Goal: Communication & Community: Connect with others

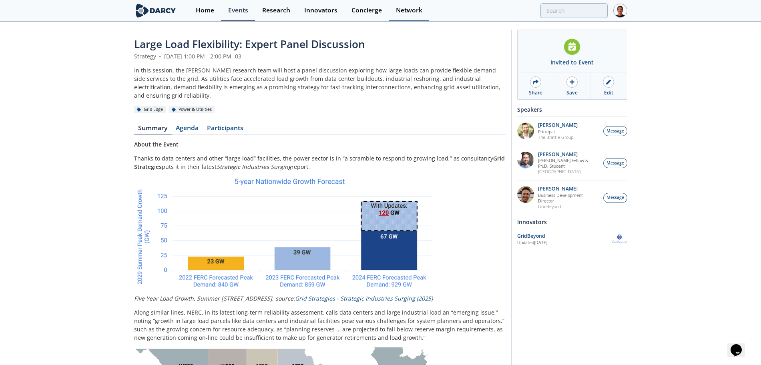
click at [412, 16] on link "Network" at bounding box center [409, 10] width 40 height 21
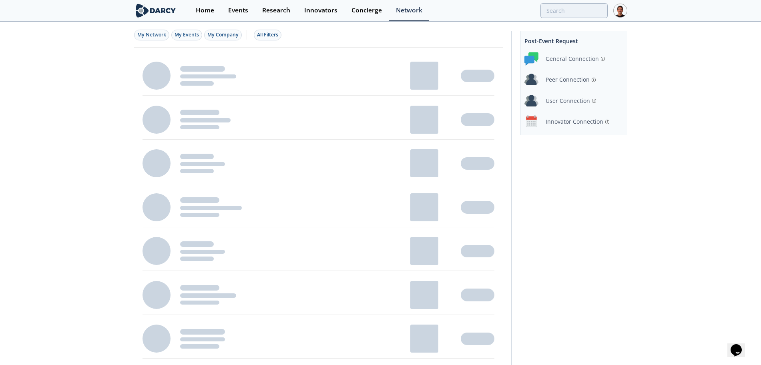
click at [576, 122] on div "Innovator Connection" at bounding box center [575, 121] width 58 height 8
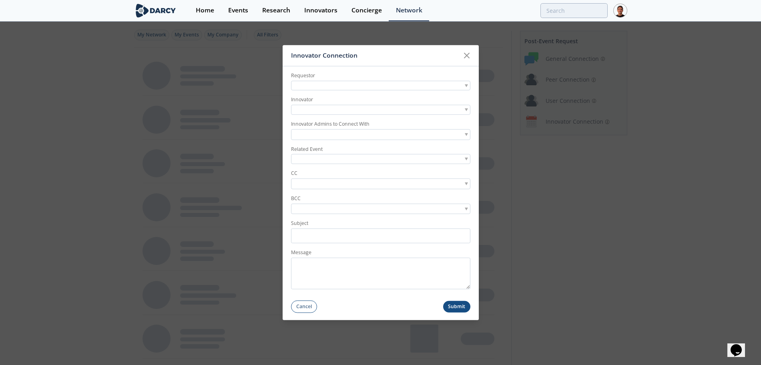
click at [403, 90] on div at bounding box center [380, 86] width 179 height 10
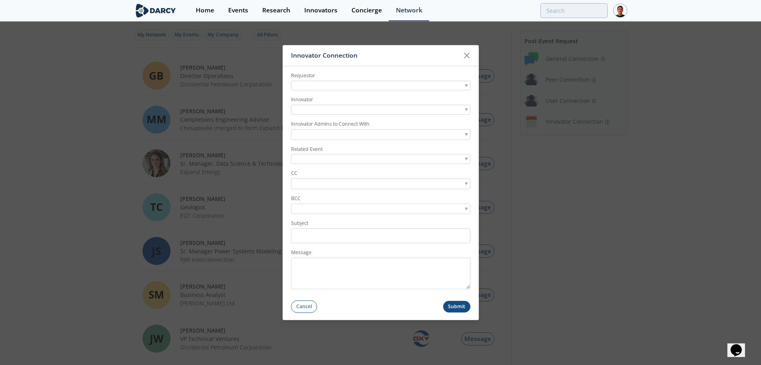
click at [350, 86] on div at bounding box center [380, 86] width 179 height 10
type input "[PERSON_NAME]"
click at [326, 112] on div at bounding box center [380, 110] width 179 height 10
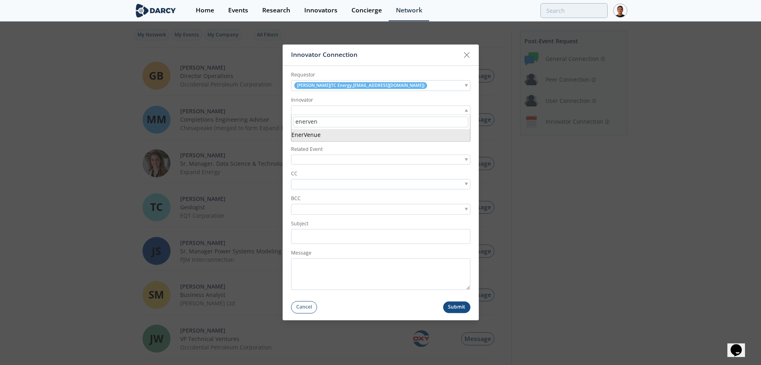
type input "enerven"
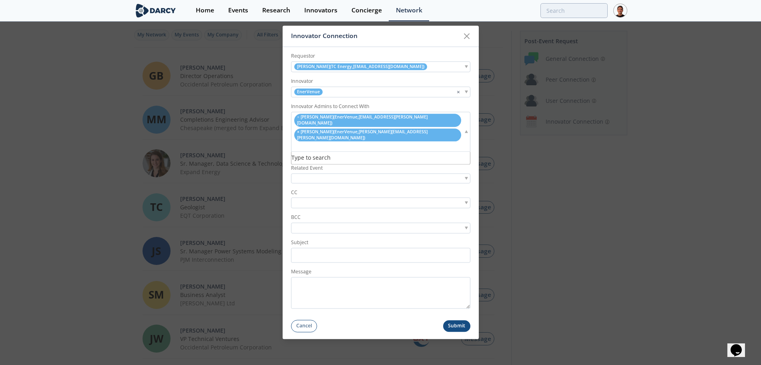
click at [296, 135] on li "× [PERSON_NAME] ( EnerVenue , [PERSON_NAME][EMAIL_ADDRESS][PERSON_NAME][DOMAIN_…" at bounding box center [377, 135] width 167 height 13
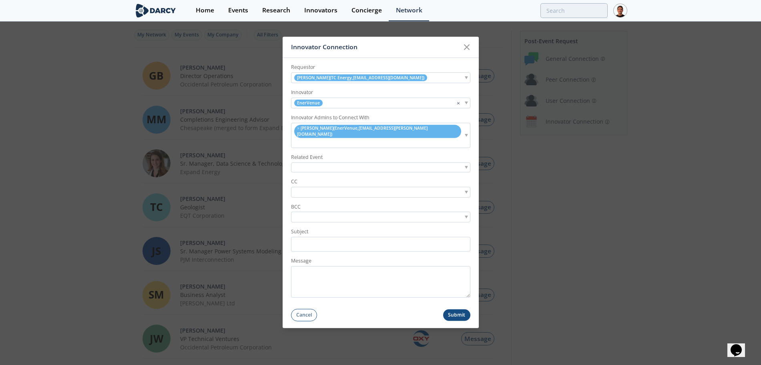
click at [327, 188] on input "search" at bounding box center [320, 192] width 55 height 8
paste input "[EMAIL_ADDRESS][PERSON_NAME][DOMAIN_NAME]"
type input "[EMAIL_ADDRESS][PERSON_NAME][DOMAIN_NAME]"
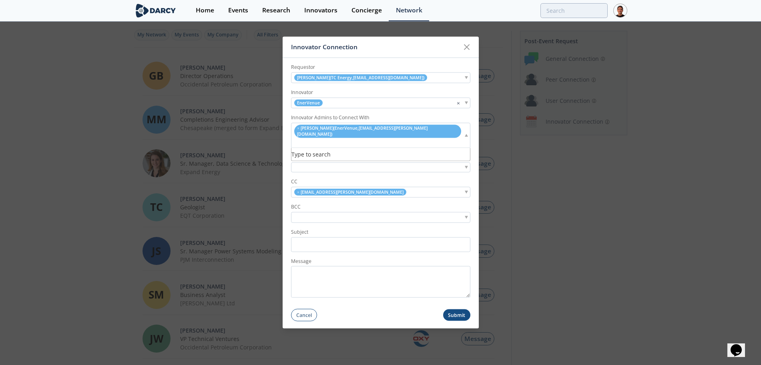
click at [423, 135] on div "× [PERSON_NAME] ( EnerVenue , [EMAIL_ADDRESS][PERSON_NAME][DOMAIN_NAME] )" at bounding box center [380, 135] width 179 height 25
paste input "[PERSON_NAME][EMAIL_ADDRESS][PERSON_NAME][DOMAIN_NAME]"
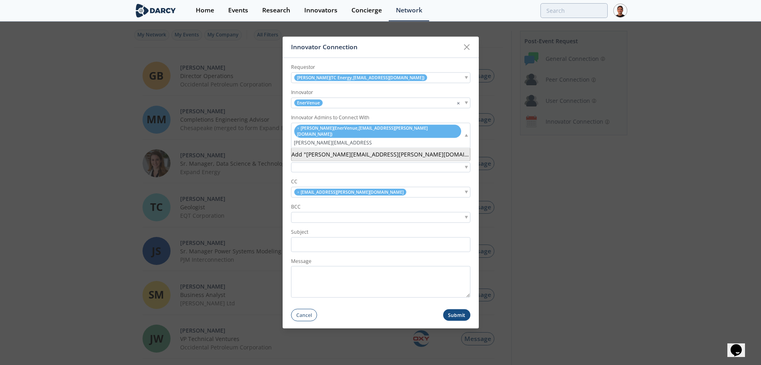
type input "[PERSON_NAME][EMAIL_ADDRESS][PERSON_NAME][DOMAIN_NAME]"
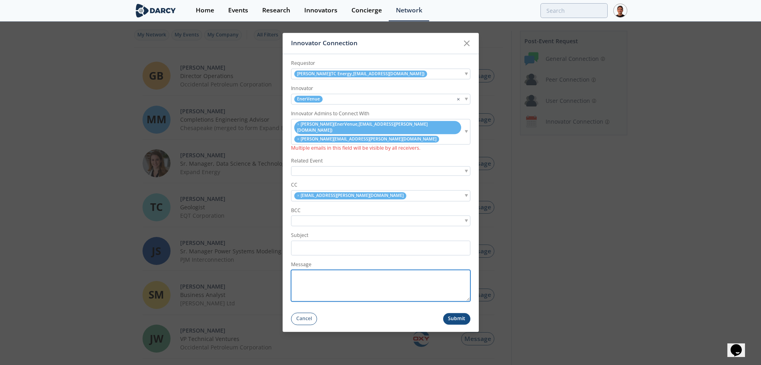
click at [329, 286] on textarea "Message" at bounding box center [380, 286] width 179 height 32
paste textarea "Hi [PERSON_NAME], I want to introduce you to [PERSON_NAME], Manager of Emerging…"
type textarea "Hi [PERSON_NAME], I want to introduce you to [PERSON_NAME], Manager of Emerging…"
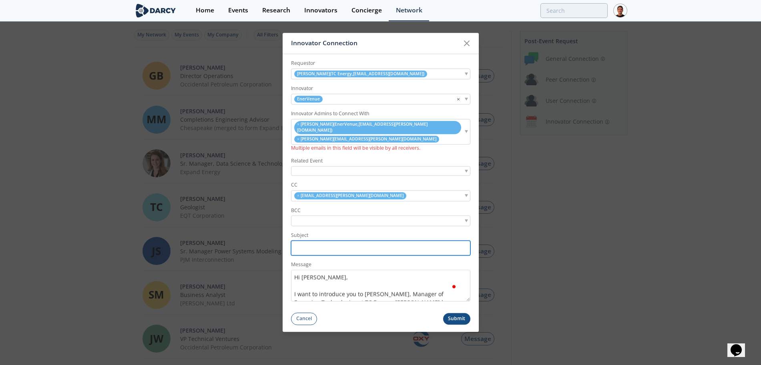
click at [341, 241] on input "Subject" at bounding box center [380, 248] width 179 height 15
paste input "[PERSON_NAME] Introduction: EnerVenue <> CR"
click at [357, 248] on input "[PERSON_NAME] Introduction: EnerVenue <> CR" at bounding box center [380, 248] width 179 height 15
click at [388, 244] on input "[PERSON_NAME] Introduction: EnerVenue <> CR" at bounding box center [380, 248] width 179 height 15
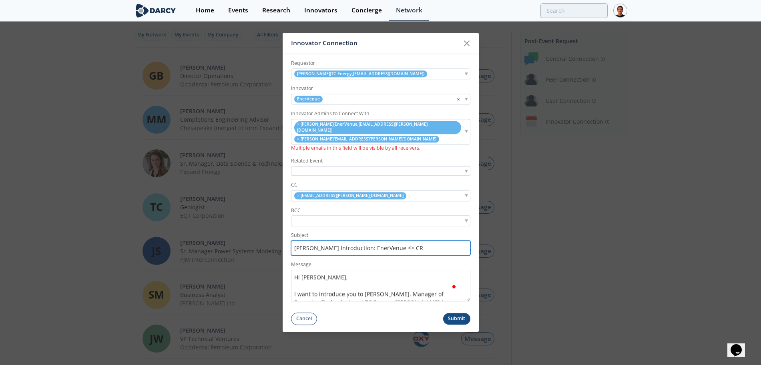
click at [388, 244] on input "[PERSON_NAME] Introduction: EnerVenue <> CR" at bounding box center [380, 248] width 179 height 15
click at [358, 241] on input "[PERSON_NAME] Introduction: EnerVenue <> TC Energy" at bounding box center [380, 248] width 179 height 15
type input "[PERSON_NAME] Introduction: EnerVenue <> TC Energy"
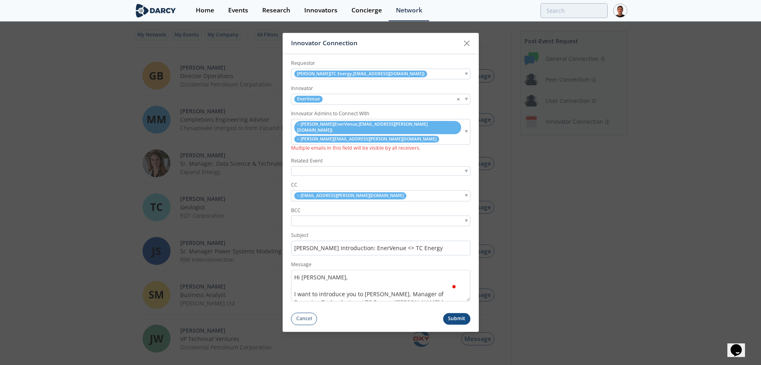
click at [384, 193] on div "× [PERSON_NAME][EMAIL_ADDRESS][DOMAIN_NAME]" at bounding box center [380, 196] width 179 height 11
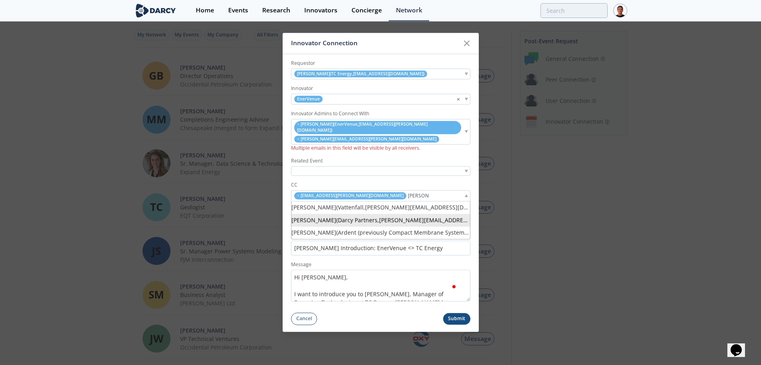
type input "[PERSON_NAME]"
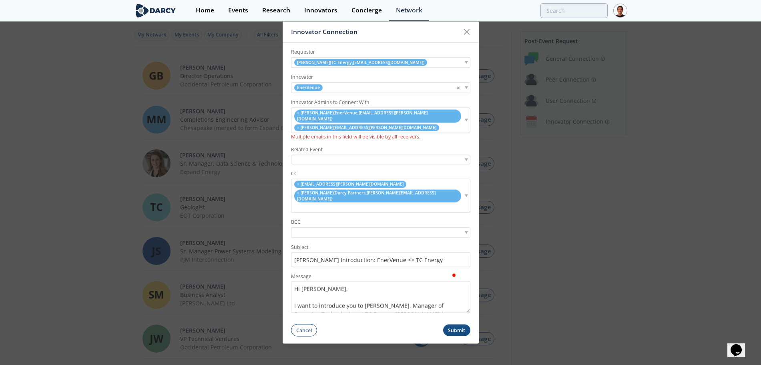
click at [303, 203] on input "search" at bounding box center [298, 207] width 10 height 8
type input "[PERSON_NAME]"
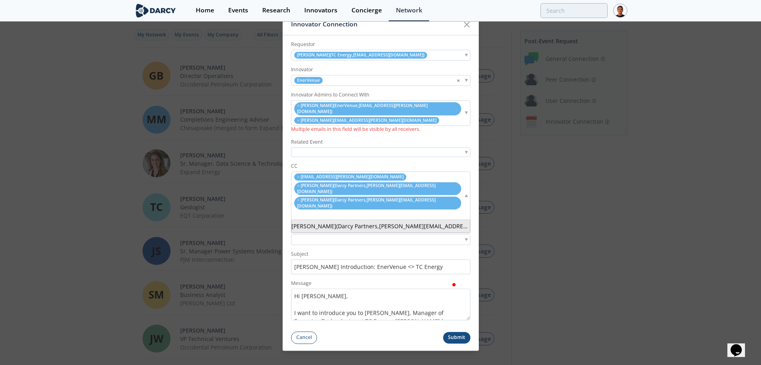
click at [303, 211] on input "search" at bounding box center [298, 215] width 10 height 8
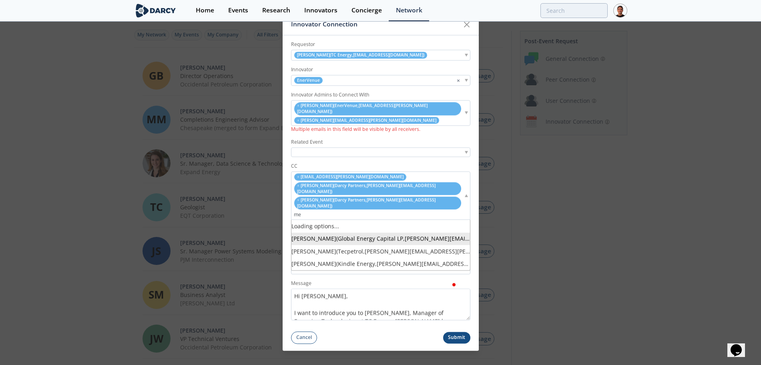
type input "m"
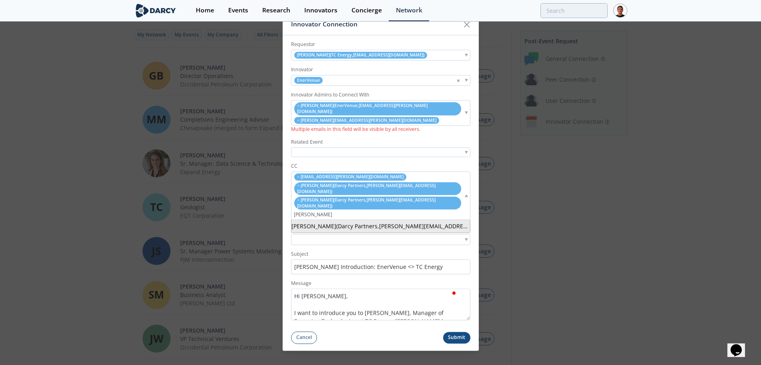
type input "[PERSON_NAME]"
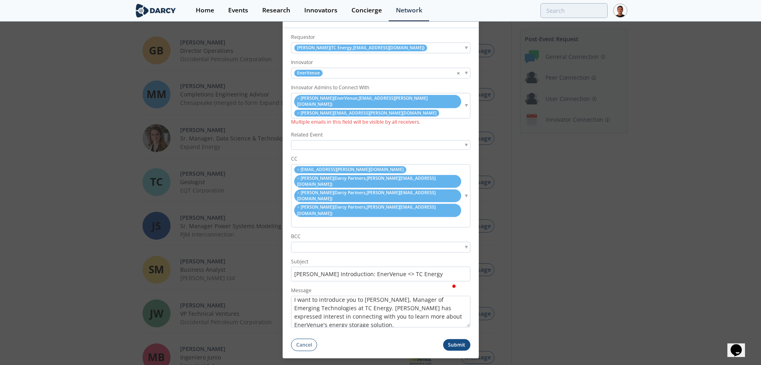
scroll to position [21, 0]
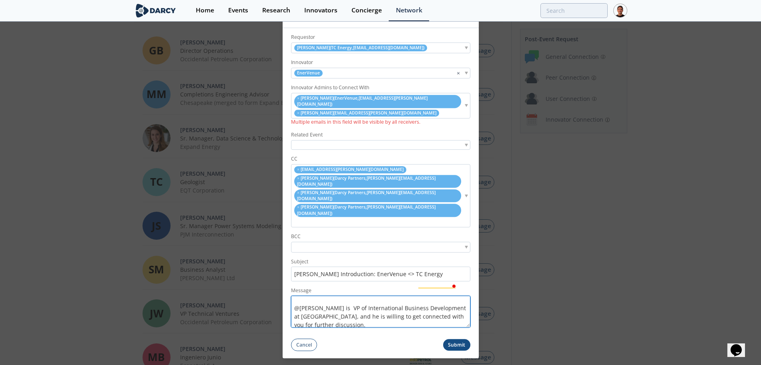
click at [360, 296] on textarea "Hi [PERSON_NAME], I want to introduce you to [PERSON_NAME], Manager of Emerging…" at bounding box center [380, 312] width 179 height 32
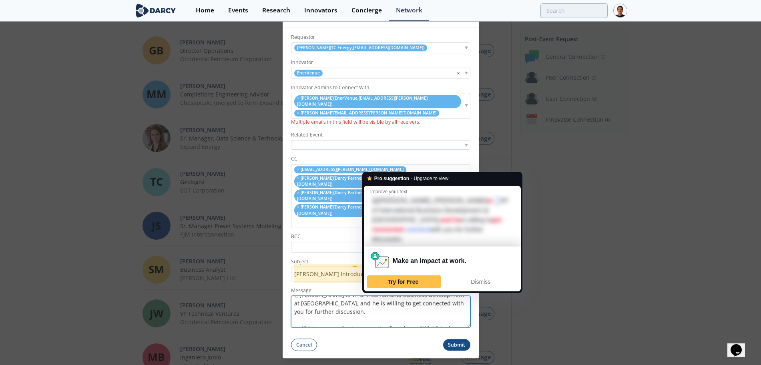
click at [382, 296] on textarea "Hi [PERSON_NAME], I want to introduce you to [PERSON_NAME], Manager of Emerging…" at bounding box center [380, 312] width 179 height 32
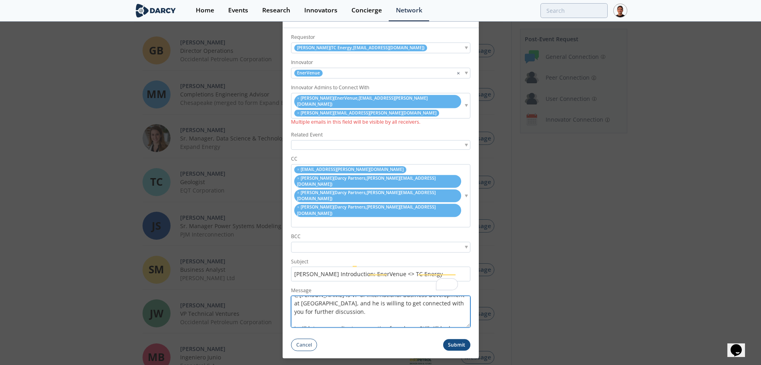
click at [393, 296] on textarea "Hi [PERSON_NAME], I want to introduce you to [PERSON_NAME], Manager of Emerging…" at bounding box center [380, 312] width 179 height 32
type textarea "Hi [PERSON_NAME], I want to introduce you to [PERSON_NAME], Manager of Emerging…"
click at [381, 298] on textarea "Hi [PERSON_NAME], I want to introduce you to [PERSON_NAME], Manager of Emerging…" at bounding box center [380, 312] width 179 height 32
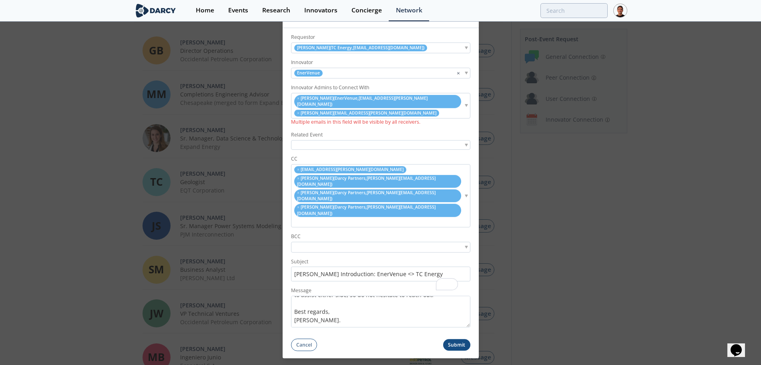
click at [456, 339] on button "Submit" at bounding box center [456, 345] width 27 height 12
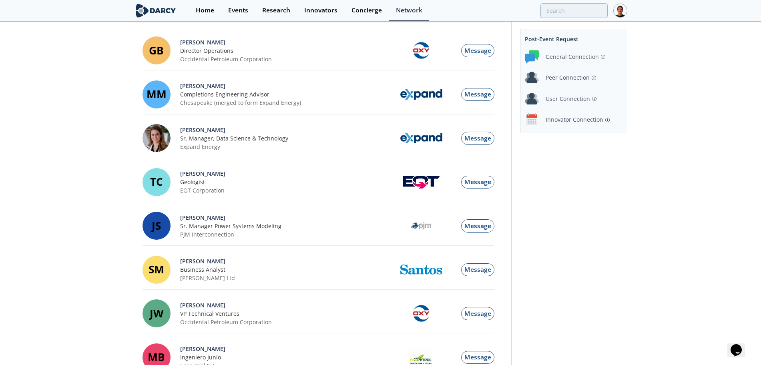
click at [566, 116] on div "Innovator Connection" at bounding box center [575, 119] width 58 height 8
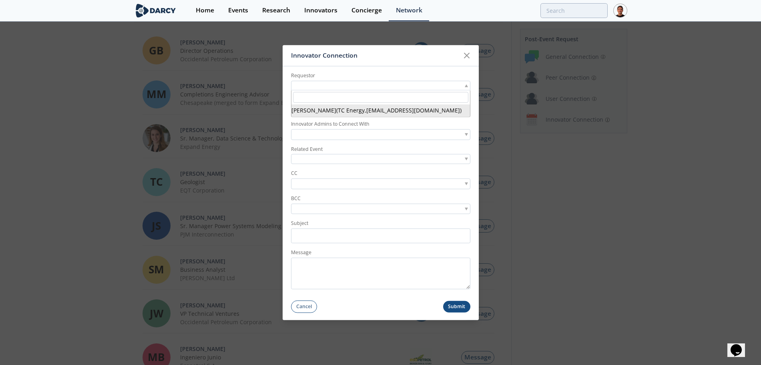
click at [319, 88] on div at bounding box center [380, 86] width 179 height 10
click at [323, 102] on input "search" at bounding box center [380, 97] width 175 height 11
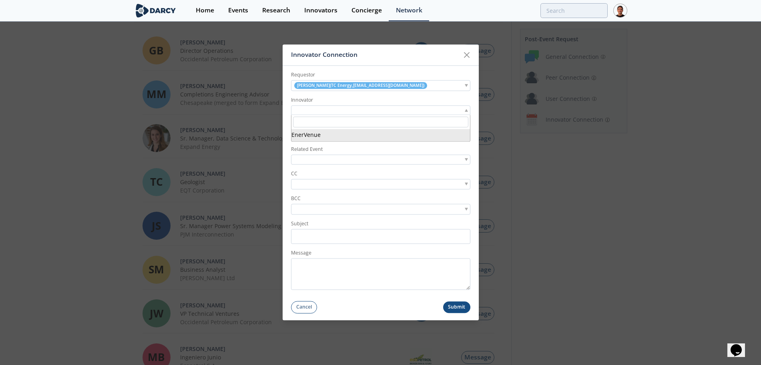
click at [325, 108] on div at bounding box center [380, 110] width 179 height 10
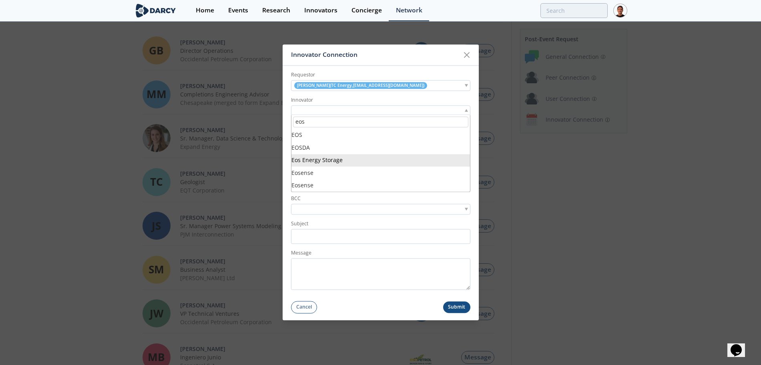
type input "eos"
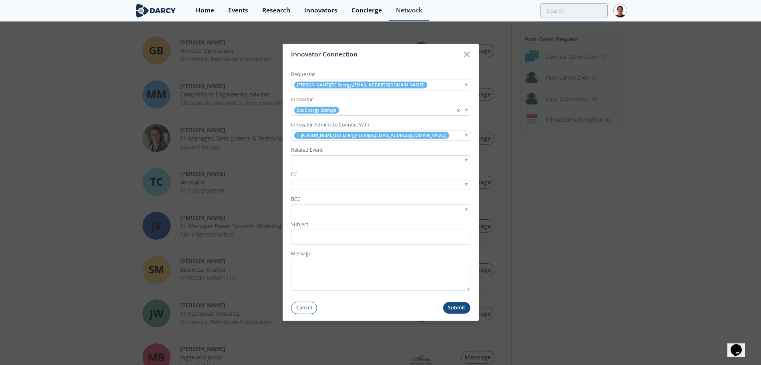
click at [369, 181] on div at bounding box center [380, 184] width 179 height 11
paste input "[EMAIL_ADDRESS][DOMAIN_NAME]"
type input "[EMAIL_ADDRESS][DOMAIN_NAME]"
click at [373, 189] on div "× [EMAIL_ADDRESS][DOMAIN_NAME]" at bounding box center [380, 184] width 179 height 11
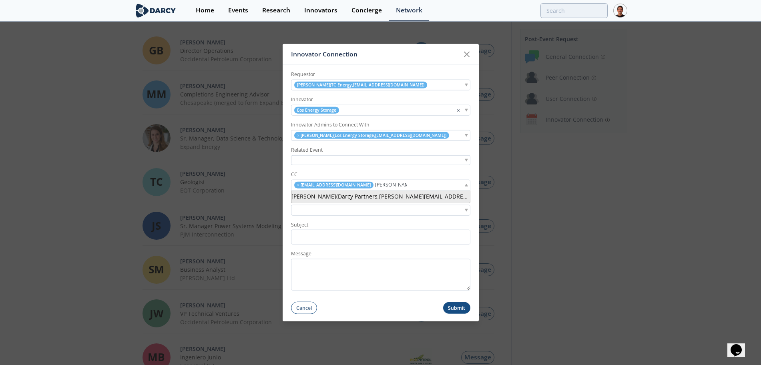
type input "[PERSON_NAME]"
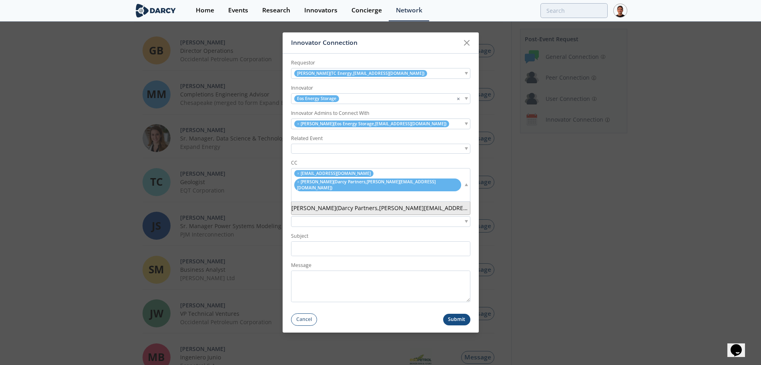
click at [303, 192] on input "search" at bounding box center [298, 196] width 10 height 8
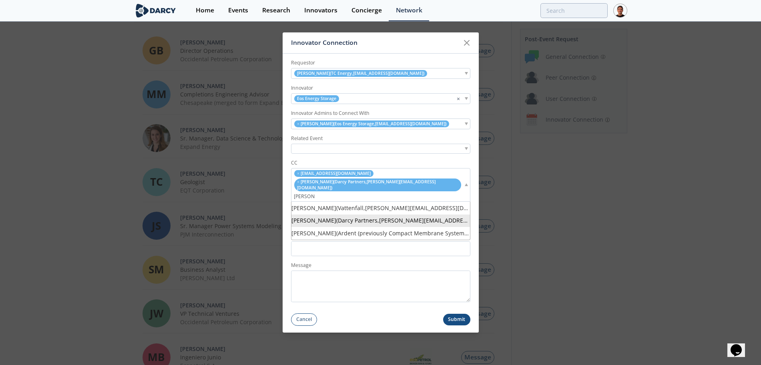
type input "[PERSON_NAME]"
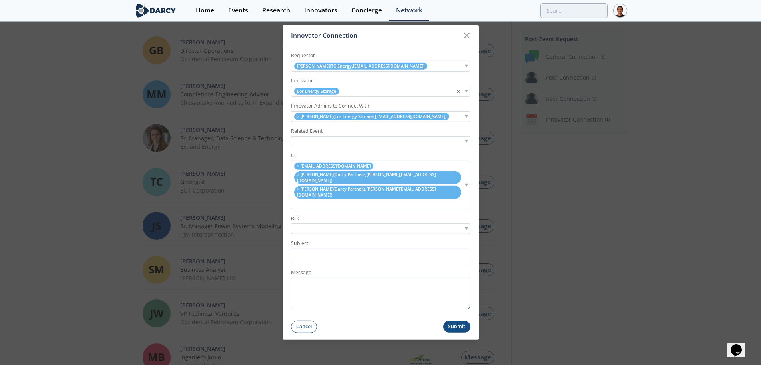
click at [439, 198] on div "× [EMAIL_ADDRESS][DOMAIN_NAME] × [PERSON_NAME] ( [PERSON_NAME] Partners , [PERS…" at bounding box center [380, 185] width 179 height 48
type input "[PERSON_NAME]"
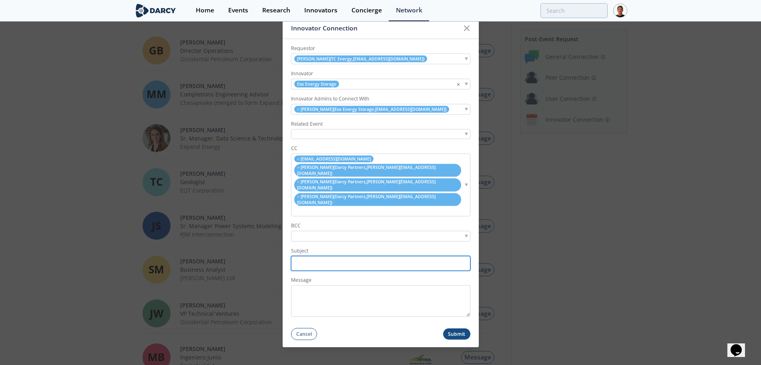
click at [341, 256] on input "Subject" at bounding box center [380, 263] width 179 height 15
paste input "[PERSON_NAME] Introduction: Eos <> TC Energy"
type input "[PERSON_NAME] Introduction: Eos <> TC Energy"
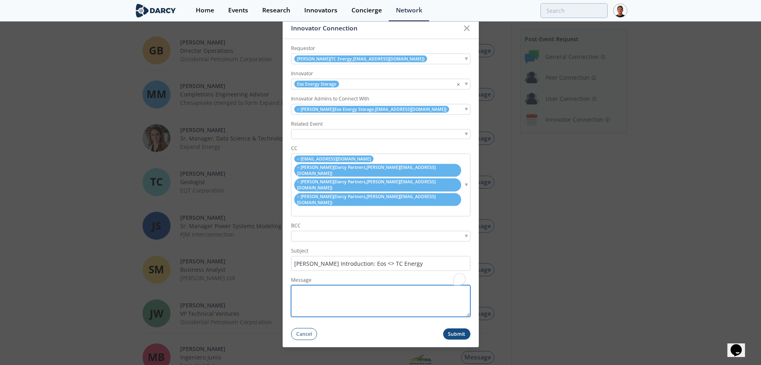
click at [355, 294] on textarea "Message" at bounding box center [380, 301] width 179 height 32
paste textarea "Hi [PERSON_NAME], I want to introduce you to [PERSON_NAME], Manager of Emerging…"
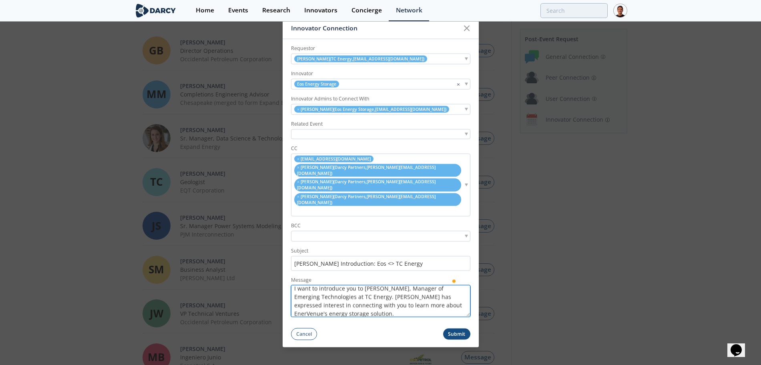
click at [413, 292] on textarea "Hi [PERSON_NAME], I want to introduce you to [PERSON_NAME], Manager of Emerging…" at bounding box center [380, 301] width 179 height 32
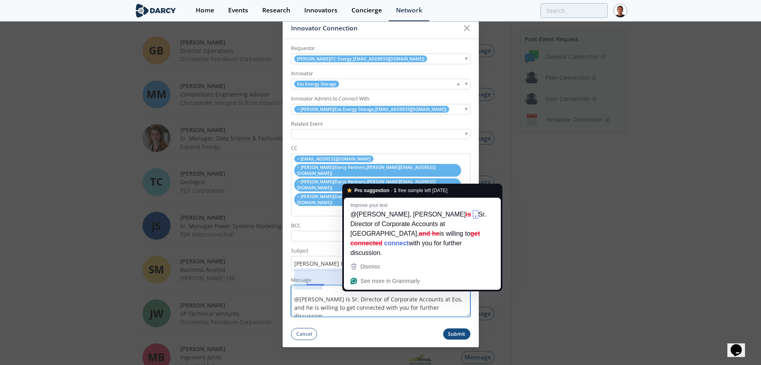
click at [351, 285] on textarea "Hi [PERSON_NAME], I want to introduce you to [PERSON_NAME], Manager of Emerging…" at bounding box center [380, 301] width 179 height 32
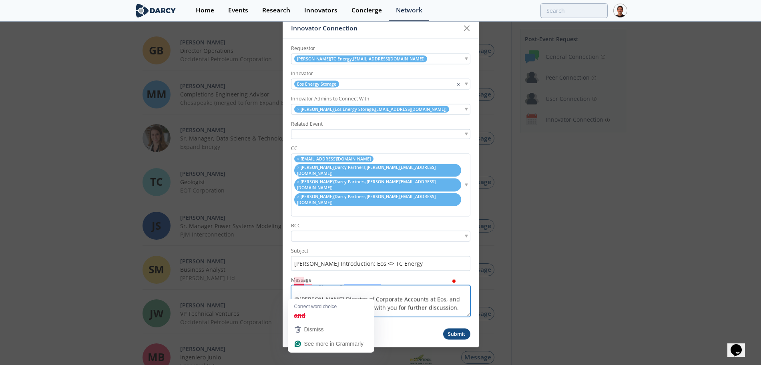
click at [302, 295] on textarea "Hi [PERSON_NAME], I want to introduce you to [PERSON_NAME], Manager of Emerging…" at bounding box center [380, 301] width 179 height 32
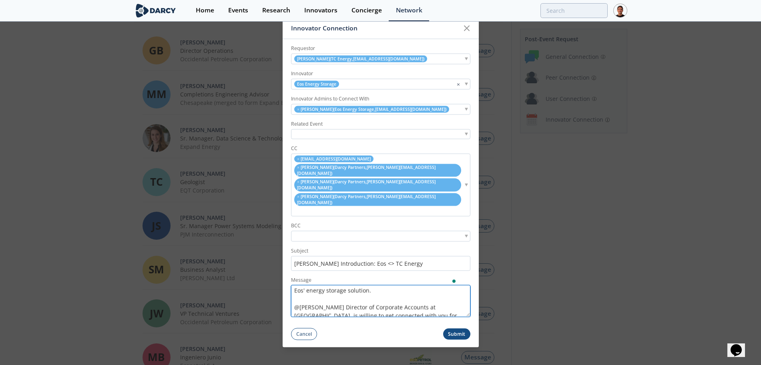
drag, startPoint x: 446, startPoint y: 285, endPoint x: 293, endPoint y: 295, distance: 153.7
click at [293, 295] on textarea "Hi [PERSON_NAME], I want to introduce you to [PERSON_NAME], Manager of Emerging…" at bounding box center [380, 301] width 179 height 32
click at [373, 285] on textarea "Hi [PERSON_NAME], I want to introduce you to [PERSON_NAME], Manager of Emerging…" at bounding box center [380, 301] width 179 height 32
type textarea "Hi [PERSON_NAME], I want to introduce you to [PERSON_NAME], Manager of Emerging…"
click at [451, 328] on button "Submit" at bounding box center [456, 334] width 27 height 12
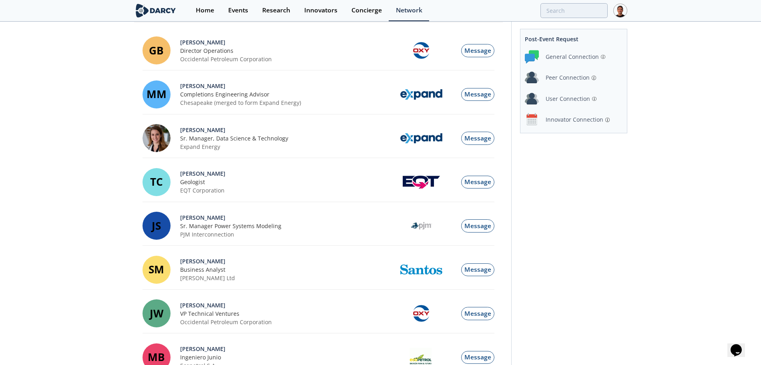
click at [556, 122] on div "Innovator Connection" at bounding box center [575, 119] width 58 height 8
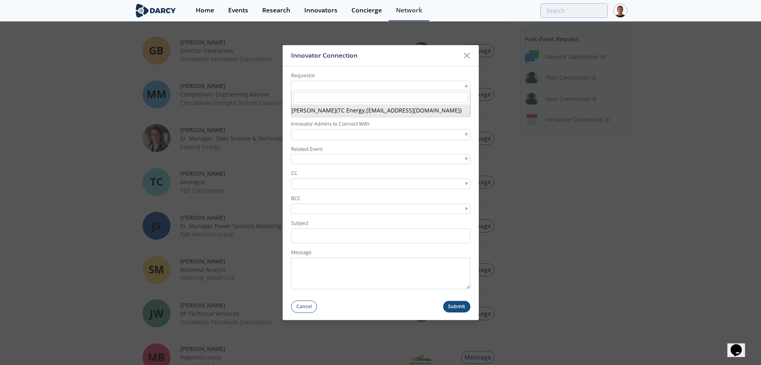
click at [397, 88] on div at bounding box center [380, 86] width 179 height 10
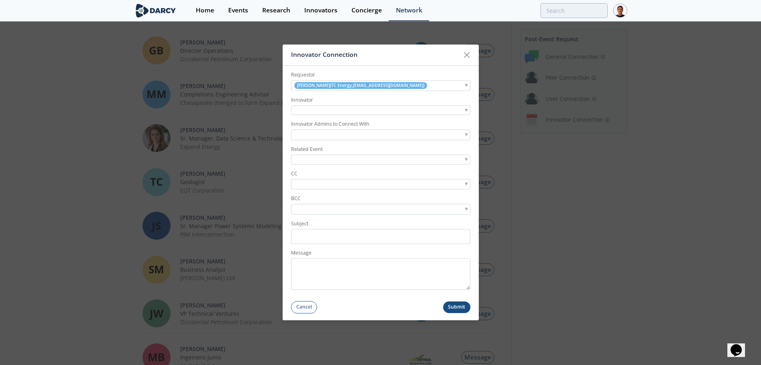
click at [355, 108] on div at bounding box center [380, 110] width 179 height 10
type input "urban e"
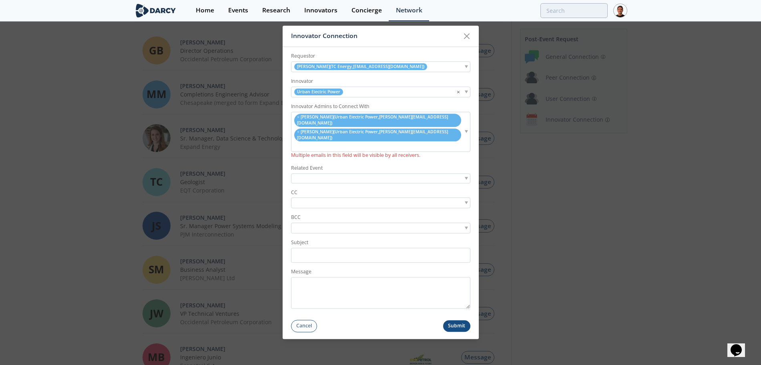
click at [358, 136] on span "[PERSON_NAME] ( Urban Electric Power , [PERSON_NAME][EMAIL_ADDRESS][DOMAIN_NAME…" at bounding box center [372, 135] width 151 height 12
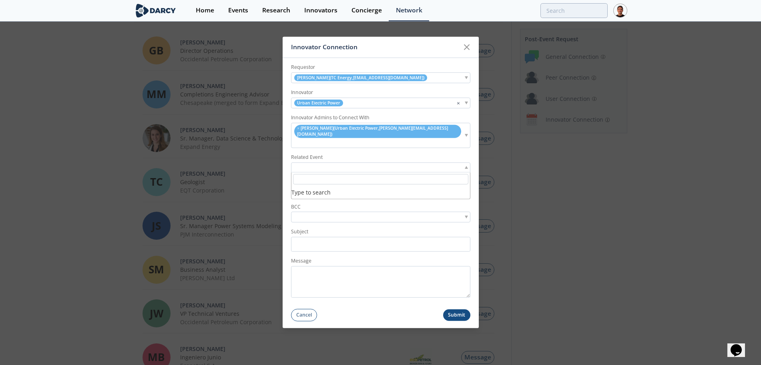
click at [316, 167] on div at bounding box center [380, 168] width 179 height 10
click at [455, 157] on label "Related Event" at bounding box center [380, 157] width 179 height 7
click at [344, 189] on input "search" at bounding box center [320, 192] width 55 height 8
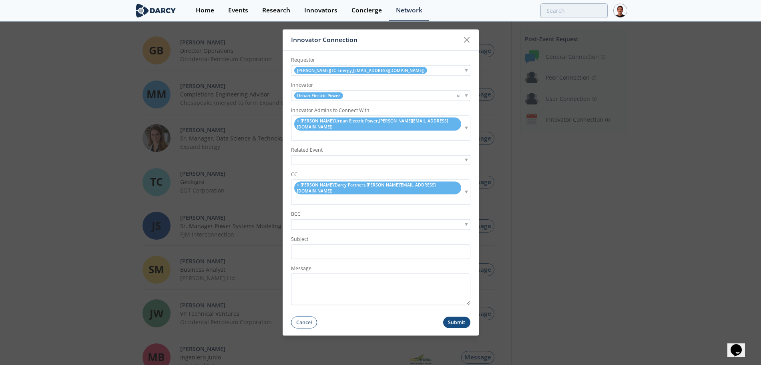
click at [441, 196] on div "× [PERSON_NAME] ( [PERSON_NAME] Partners , [PERSON_NAME][EMAIL_ADDRESS][DOMAIN_…" at bounding box center [380, 191] width 179 height 25
type input "[PERSON_NAME]"
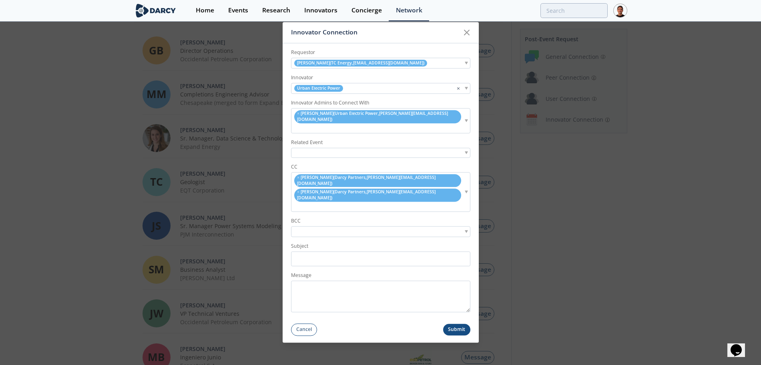
click at [441, 199] on ul "× [PERSON_NAME] ( [PERSON_NAME] Partners , [PERSON_NAME][EMAIL_ADDRESS][DOMAIN_…" at bounding box center [377, 192] width 172 height 38
type input ";"
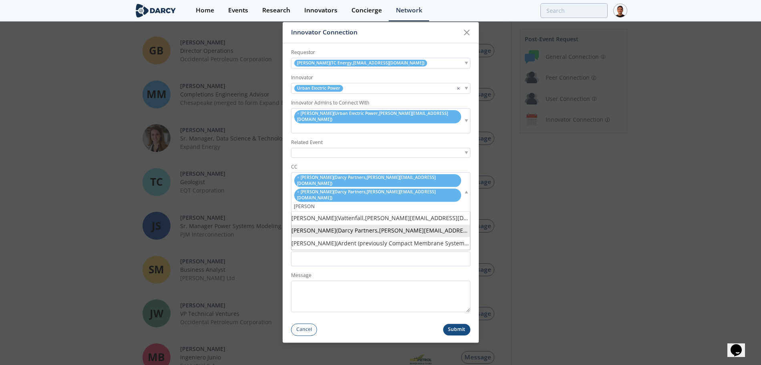
type input "[PERSON_NAME]"
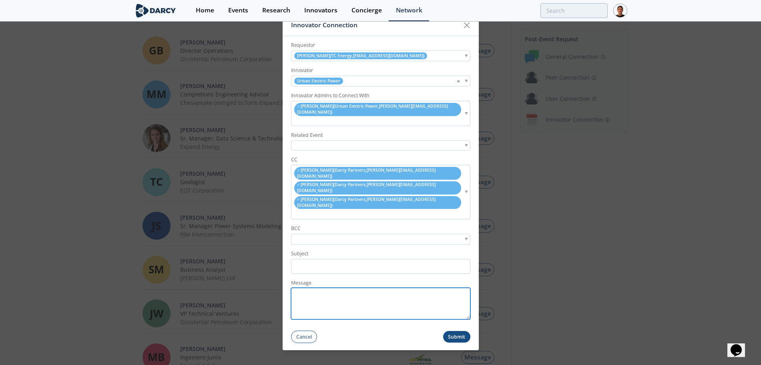
click at [382, 288] on textarea "Message" at bounding box center [380, 304] width 179 height 32
paste textarea "Hi [PERSON_NAME], I want to introduce you to [PERSON_NAME], Manager of Emerging…"
type textarea "Hi [PERSON_NAME], I want to introduce you to [PERSON_NAME], Manager of Emerging…"
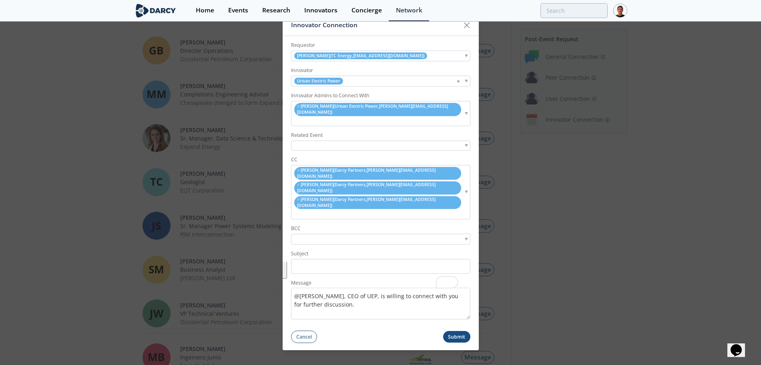
drag, startPoint x: 372, startPoint y: 301, endPoint x: 269, endPoint y: 286, distance: 103.9
click at [269, 286] on div "Innovator Connection Requestor Yun Bai ( TC Energy , yun_bai@tcenergy.com ) Inn…" at bounding box center [380, 182] width 761 height 365
click at [355, 292] on textarea "Hi Gabriel, I want to introduce you to Yun Bai, Manager of Emerging Technologie…" at bounding box center [380, 304] width 179 height 32
drag, startPoint x: 370, startPoint y: 293, endPoint x: 284, endPoint y: 284, distance: 86.1
click at [284, 284] on div "Innovator Connection Requestor Yun Bai ( TC Energy , yun_bai@tcenergy.com ) Inn…" at bounding box center [381, 182] width 196 height 335
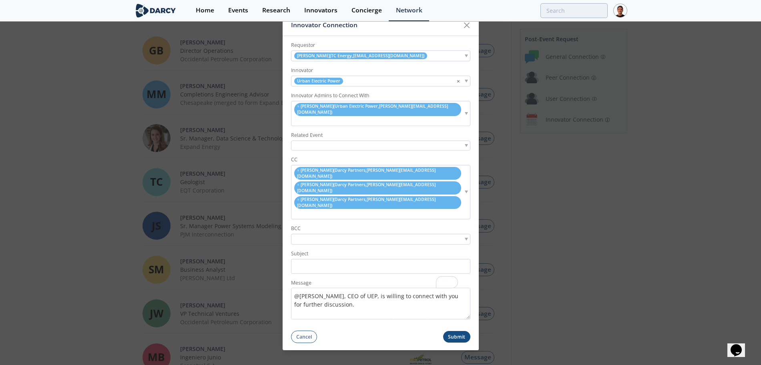
type textarea "Hi Gabriel, I want to introduce you to Yun Bai, Manager of Emerging Technologie…"
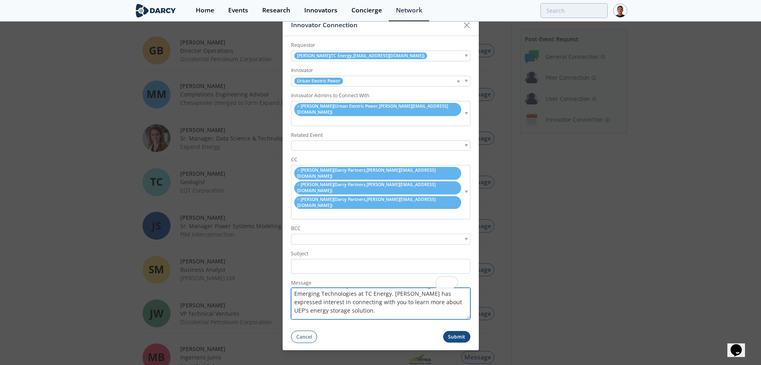
scroll to position [23, 0]
click at [375, 289] on textarea "Hi Gabriel, I want to introduce you to Yun Bai, Manager of Emerging Technologie…" at bounding box center [380, 304] width 179 height 32
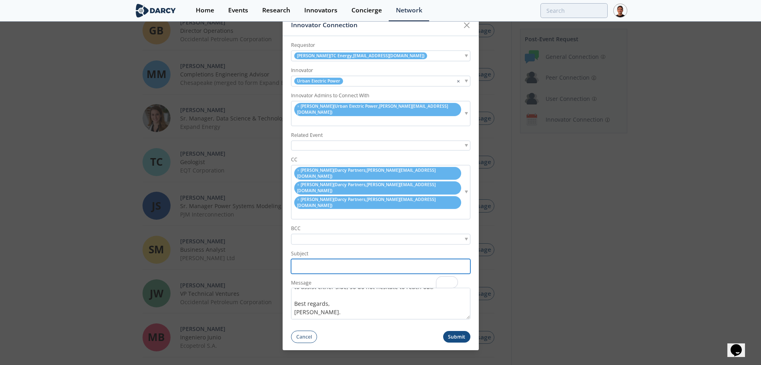
click at [320, 259] on input "Subject" at bounding box center [380, 266] width 179 height 15
paste input "Darcy Introduction: UEP <> TC Energy"
type input "Darcy Introduction: UEP <> TC Energy"
click at [303, 210] on input "search" at bounding box center [298, 214] width 10 height 8
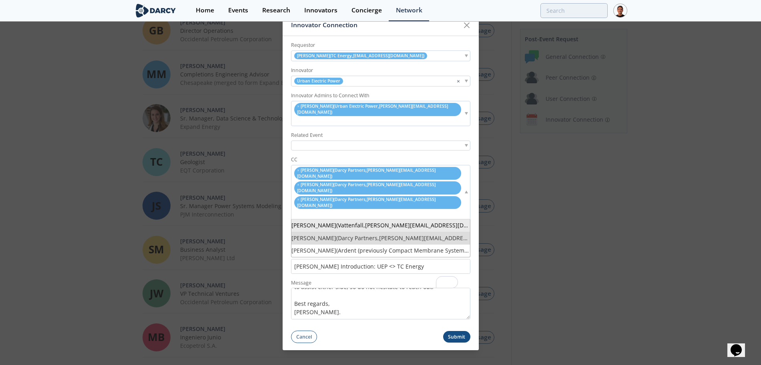
paste input "[PERSON_NAME][EMAIL_ADDRESS][DOMAIN_NAME]"
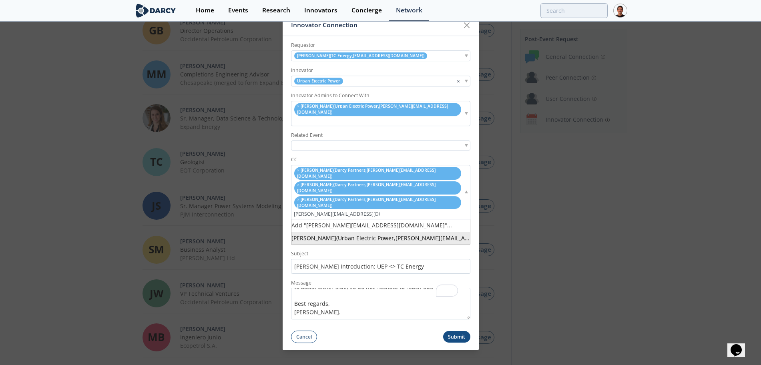
type input "[PERSON_NAME][EMAIL_ADDRESS][DOMAIN_NAME]"
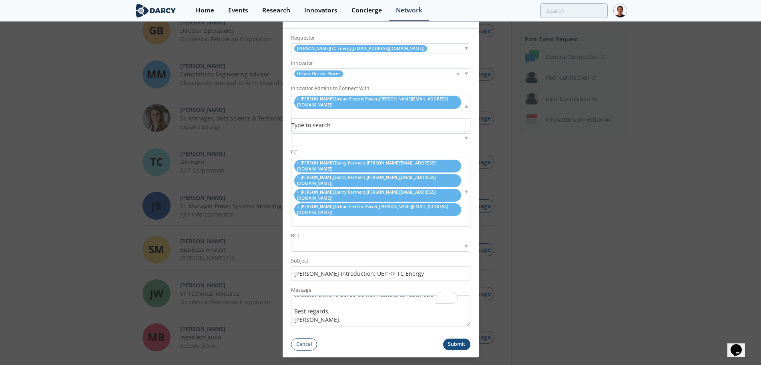
click at [303, 118] on input "search" at bounding box center [298, 113] width 10 height 8
paste input "gabe@urbanelectricpower.com"
type input "gabe@urbanelectricpower.com"
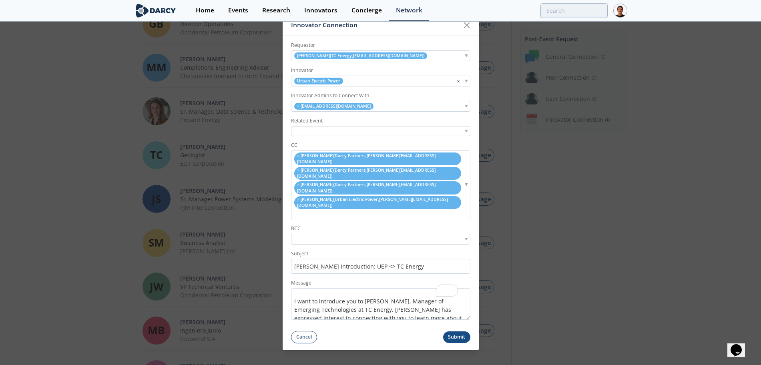
scroll to position [14, 0]
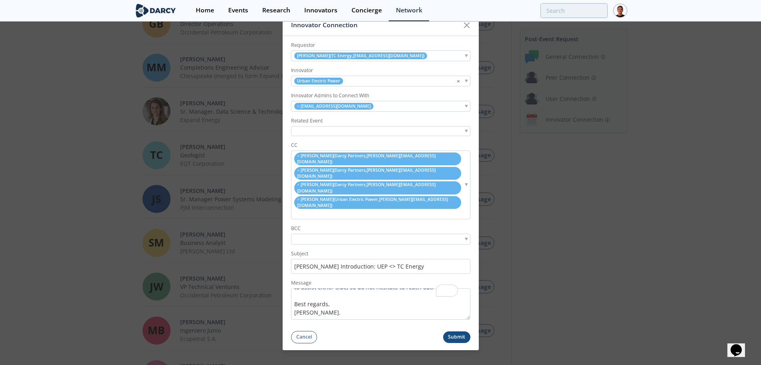
click at [454, 331] on button "Submit" at bounding box center [456, 337] width 27 height 12
